Goal: Find specific page/section: Find specific page/section

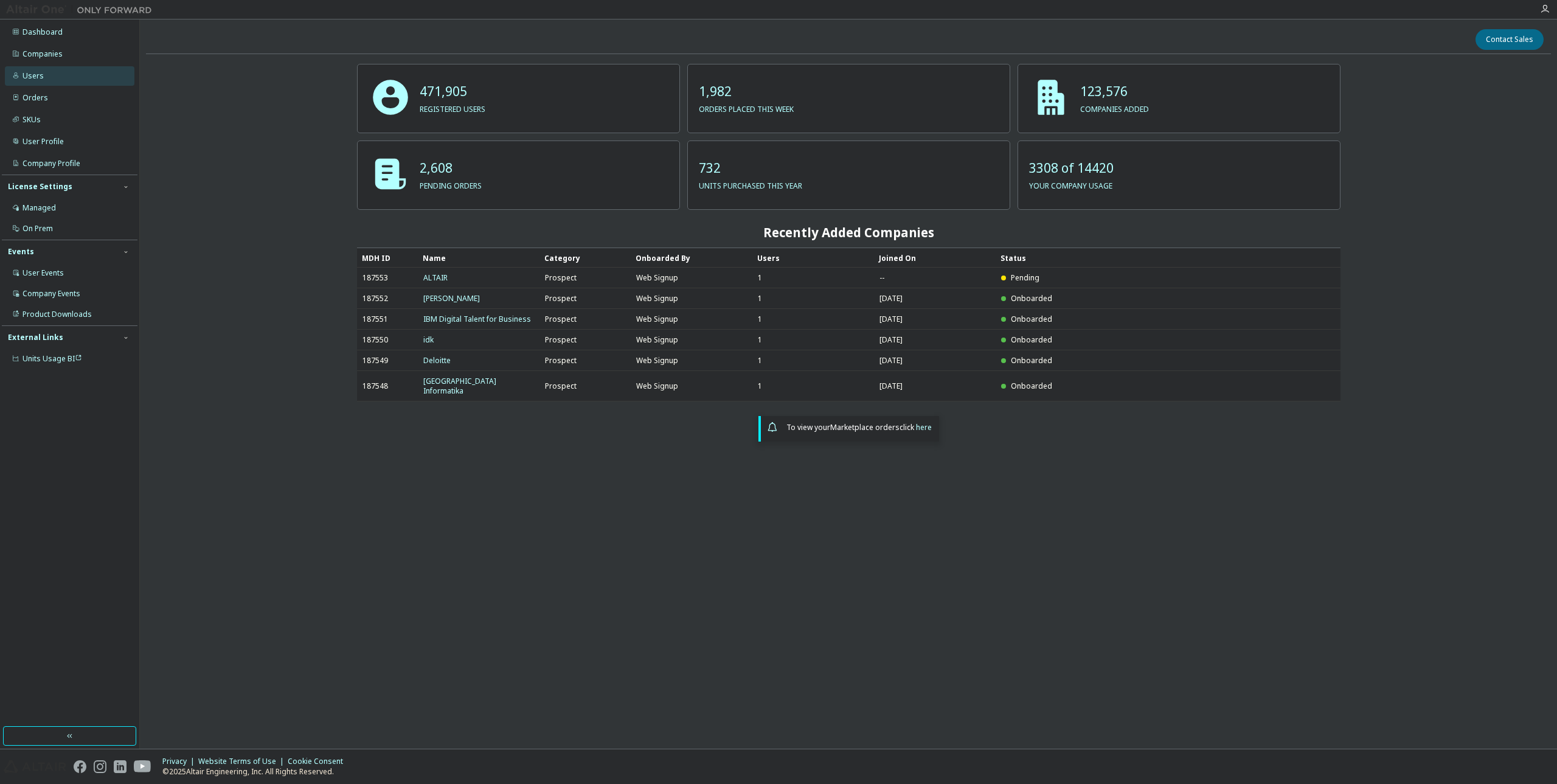
click at [32, 76] on div "Users" at bounding box center [33, 76] width 21 height 10
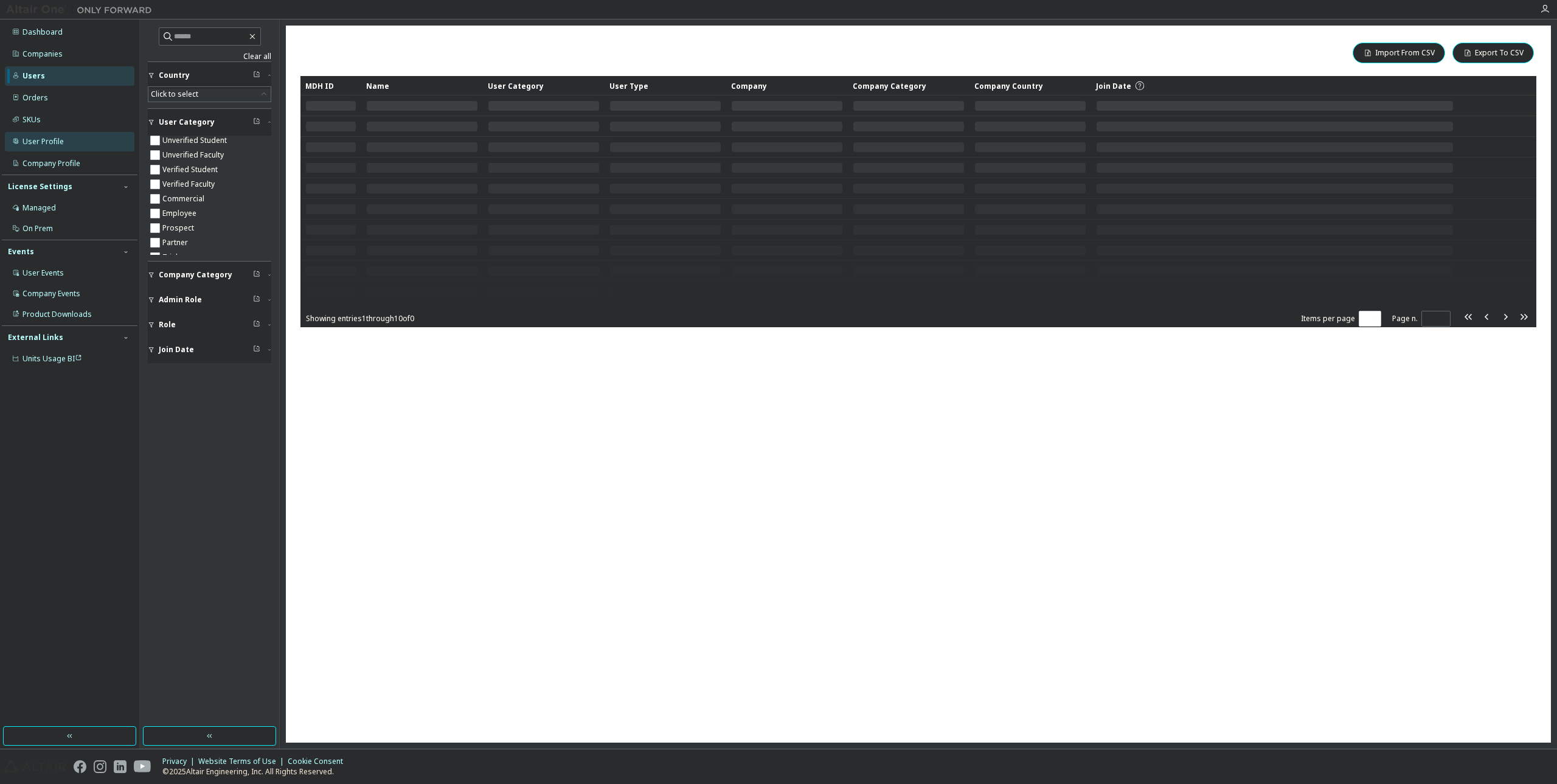
click at [50, 137] on div "User Profile" at bounding box center [43, 141] width 41 height 10
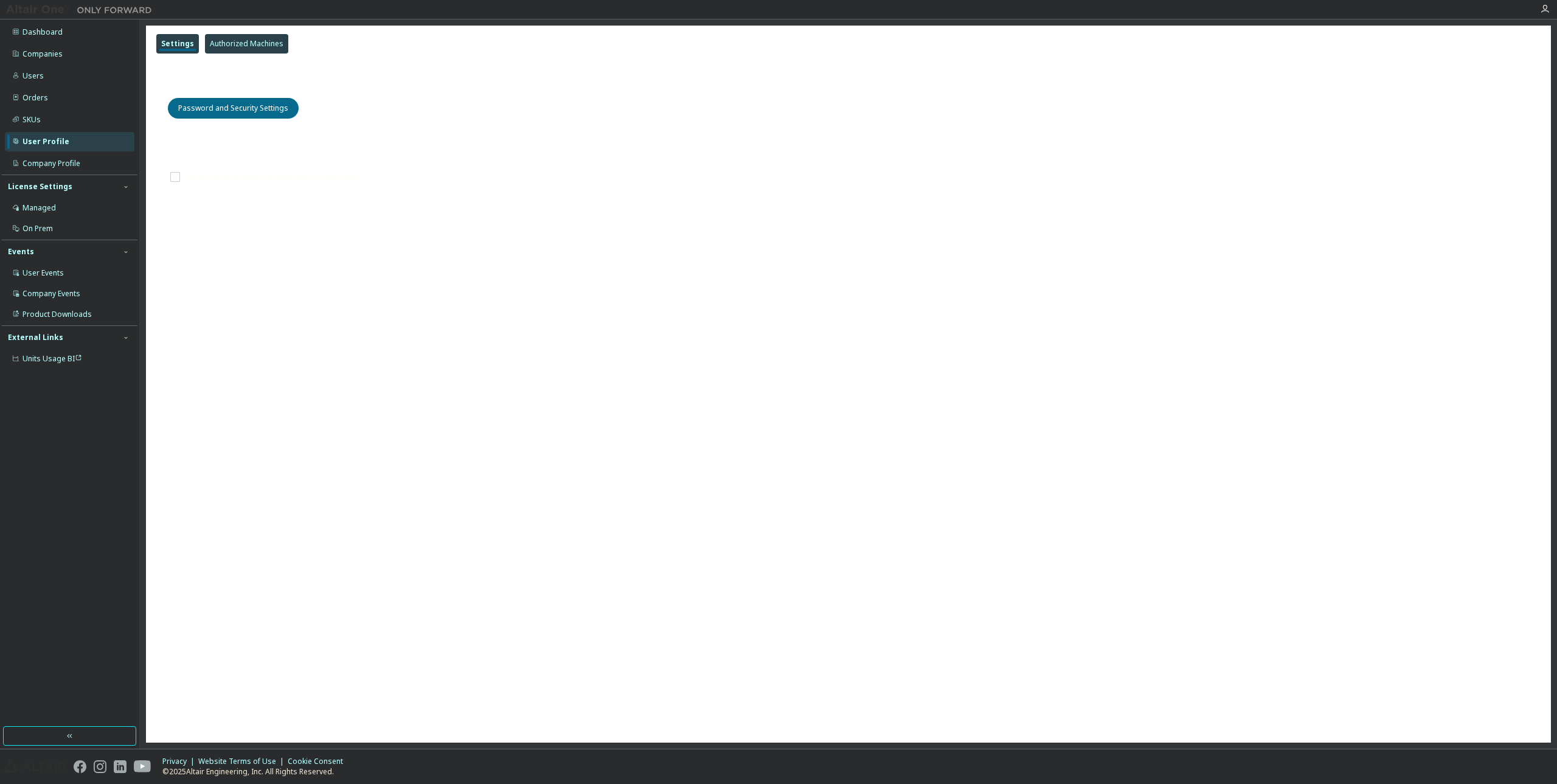
click at [250, 52] on div "Authorized Machines" at bounding box center [246, 44] width 84 height 20
